Goal: Register for event/course

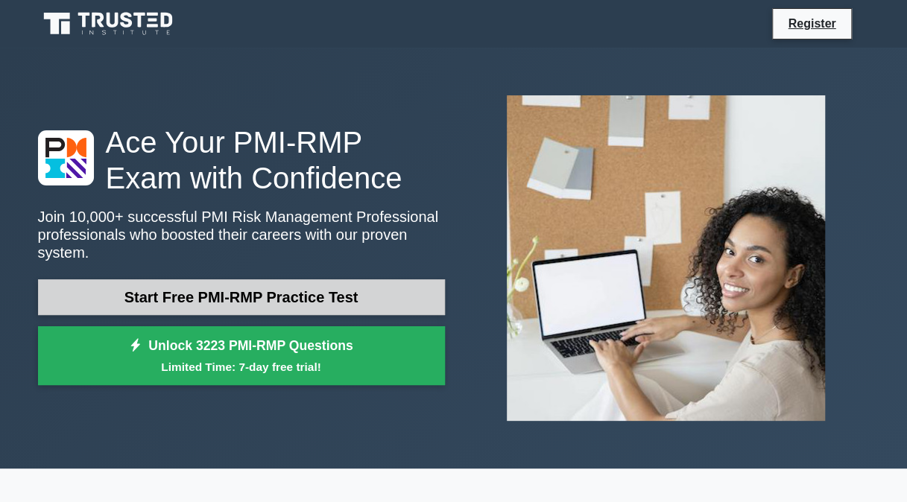
click at [302, 291] on link "Start Free PMI-RMP Practice Test" at bounding box center [241, 297] width 407 height 36
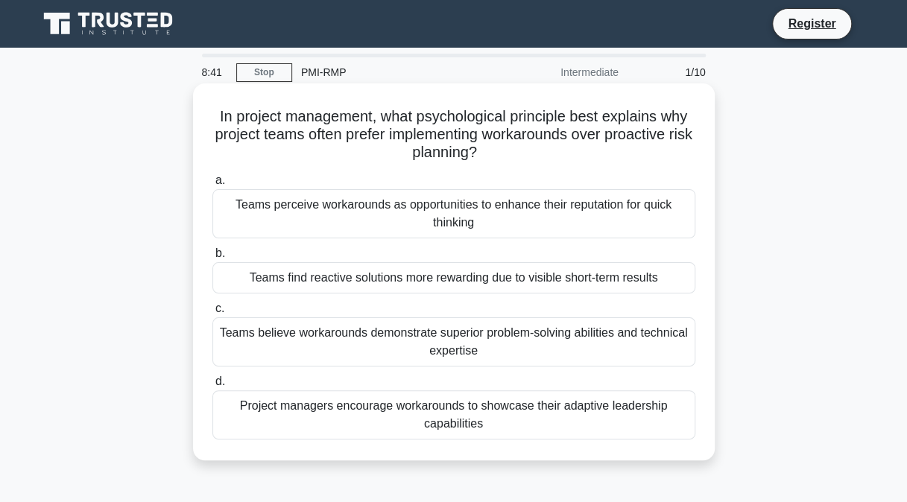
click at [296, 410] on div "Project managers encourage workarounds to showcase their adaptive leadership ca…" at bounding box center [453, 414] width 483 height 49
click at [212, 387] on input "d. Project managers encourage workarounds to showcase their adaptive leadership…" at bounding box center [212, 382] width 0 height 10
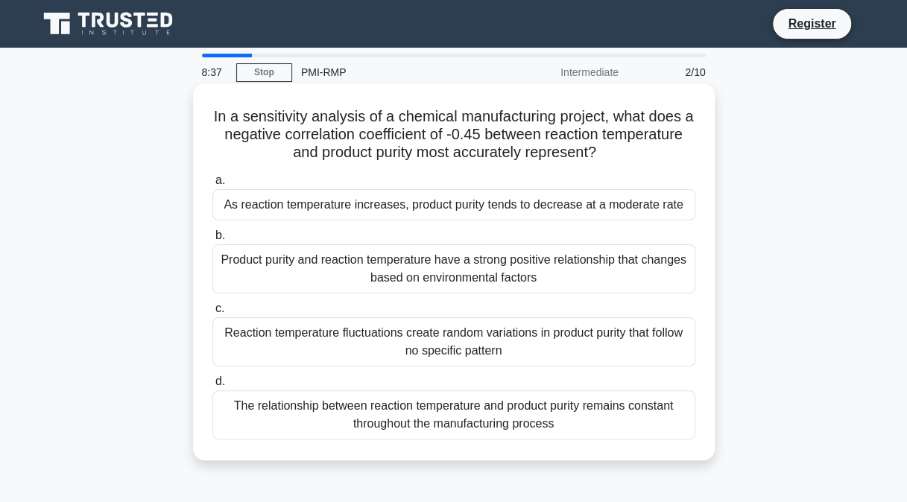
click at [487, 413] on div "The relationship between reaction temperature and product purity remains consta…" at bounding box center [453, 414] width 483 height 49
click at [212, 387] on input "d. The relationship between reaction temperature and product purity remains con…" at bounding box center [212, 382] width 0 height 10
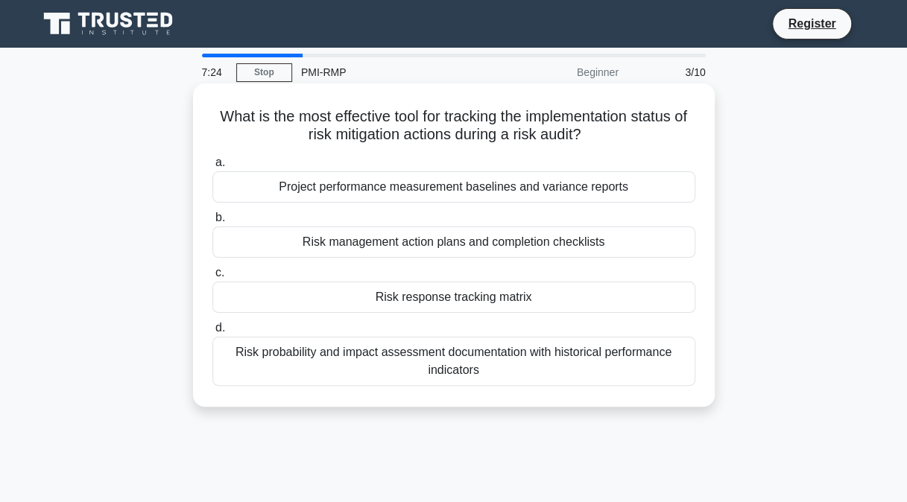
click at [451, 234] on div "Risk management action plans and completion checklists" at bounding box center [453, 241] width 483 height 31
click at [212, 223] on input "b. Risk management action plans and completion checklists" at bounding box center [212, 218] width 0 height 10
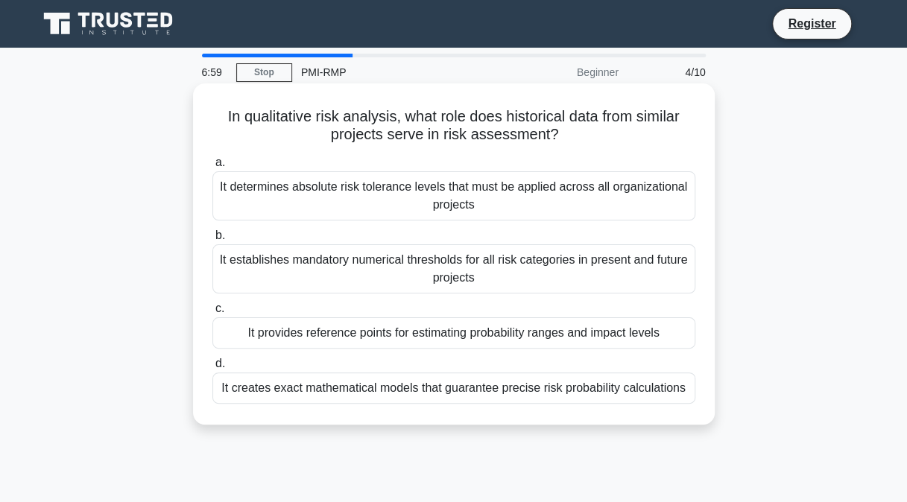
click at [340, 334] on div "It provides reference points for estimating probability ranges and impact levels" at bounding box center [453, 332] width 483 height 31
click at [212, 314] on input "c. It provides reference points for estimating probability ranges and impact le…" at bounding box center [212, 309] width 0 height 10
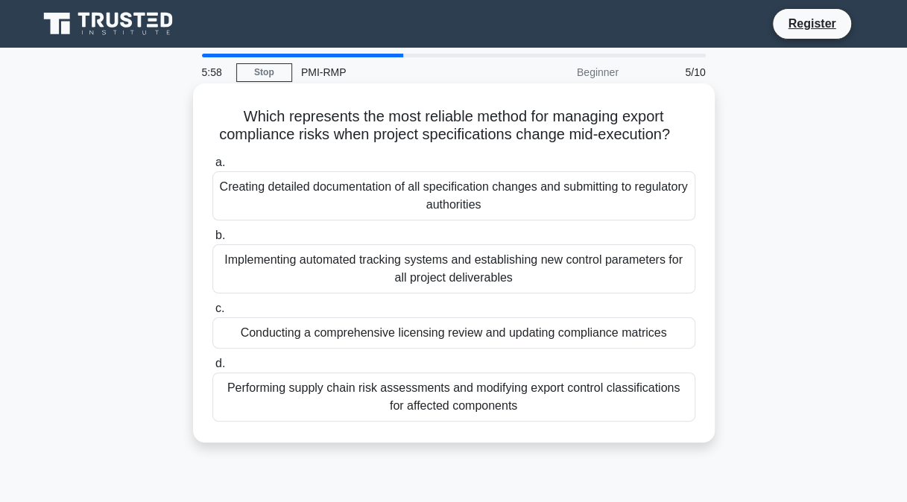
click at [304, 186] on div "Creating detailed documentation of all specification changes and submitting to …" at bounding box center [453, 195] width 483 height 49
click at [212, 168] on input "a. Creating detailed documentation of all specification changes and submitting …" at bounding box center [212, 163] width 0 height 10
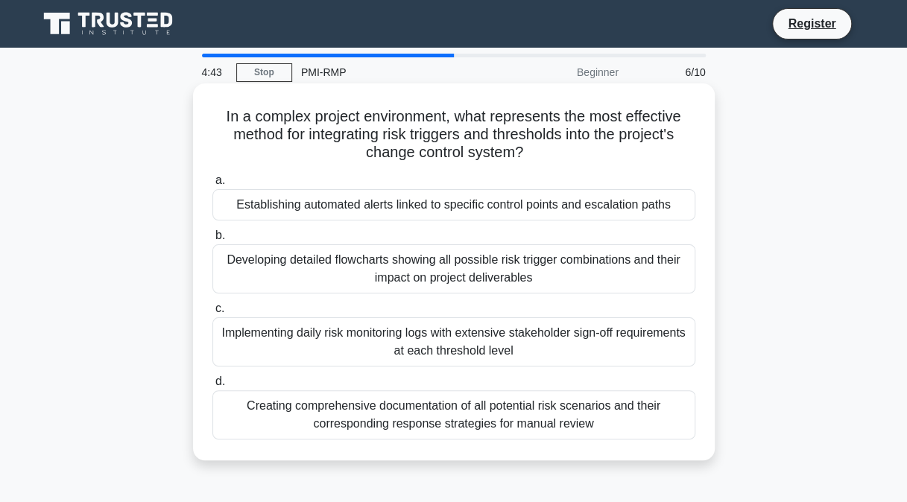
click at [247, 209] on div "Establishing automated alerts linked to specific control points and escalation …" at bounding box center [453, 204] width 483 height 31
click at [212, 185] on input "a. Establishing automated alerts linked to specific control points and escalati…" at bounding box center [212, 181] width 0 height 10
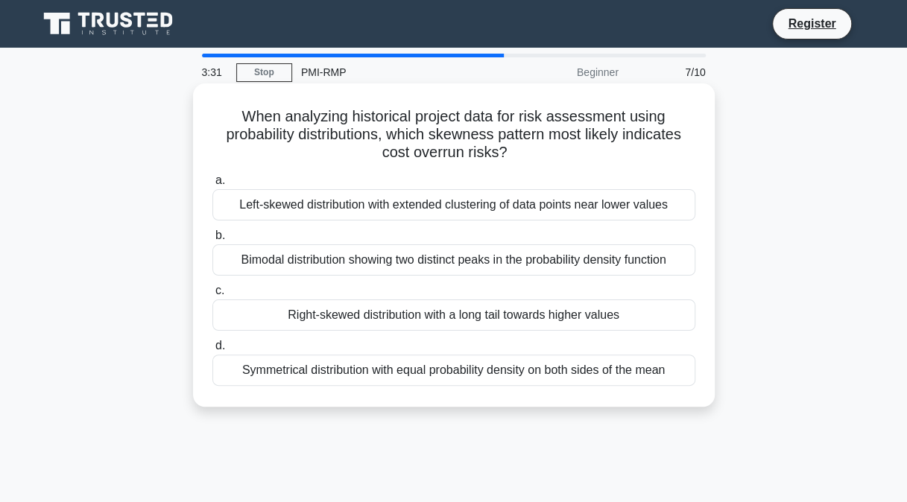
click at [404, 310] on div "Right-skewed distribution with a long tail towards higher values" at bounding box center [453, 314] width 483 height 31
click at [212, 296] on input "c. Right-skewed distribution with a long tail towards higher values" at bounding box center [212, 291] width 0 height 10
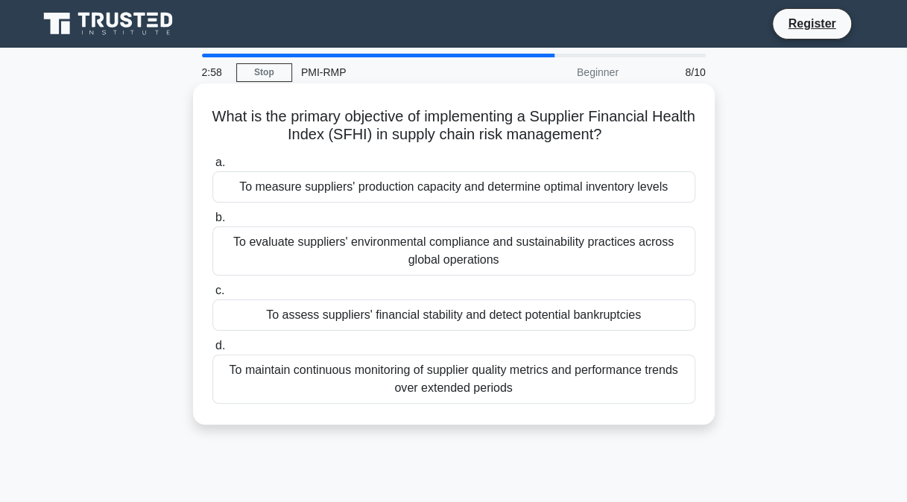
click at [329, 194] on div "To measure suppliers' production capacity and determine optimal inventory levels" at bounding box center [453, 186] width 483 height 31
click at [212, 168] on input "a. To measure suppliers' production capacity and determine optimal inventory le…" at bounding box center [212, 163] width 0 height 10
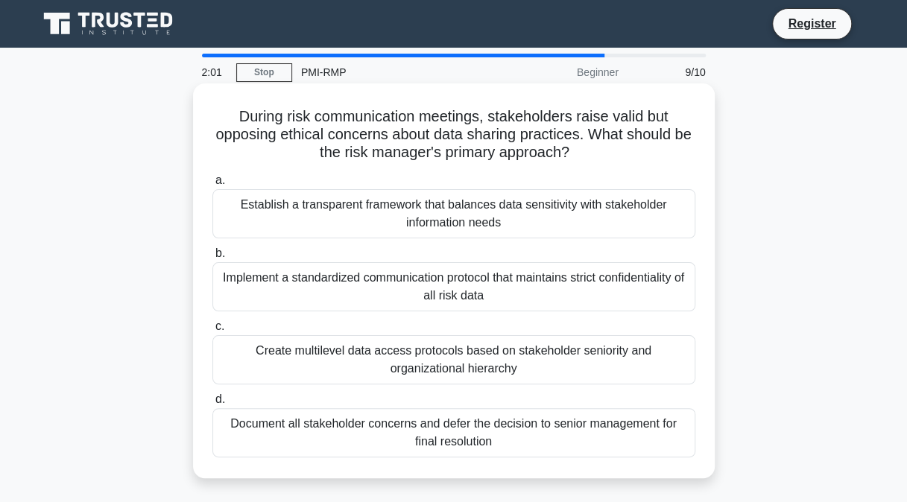
click at [319, 225] on div "Establish a transparent framework that balances data sensitivity with stakehold…" at bounding box center [453, 213] width 483 height 49
click at [212, 185] on input "a. Establish a transparent framework that balances data sensitivity with stakeh…" at bounding box center [212, 181] width 0 height 10
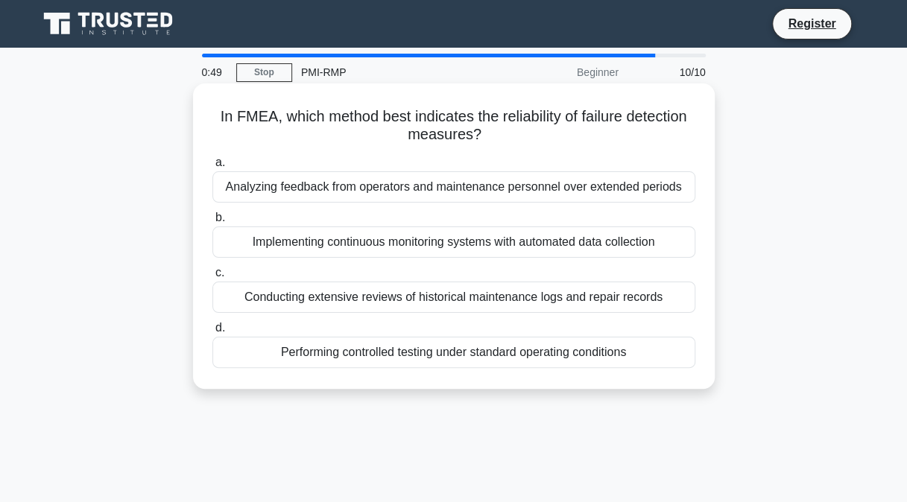
click at [340, 299] on div "Conducting extensive reviews of historical maintenance logs and repair records" at bounding box center [453, 297] width 483 height 31
click at [212, 278] on input "c. Conducting extensive reviews of historical maintenance logs and repair recor…" at bounding box center [212, 273] width 0 height 10
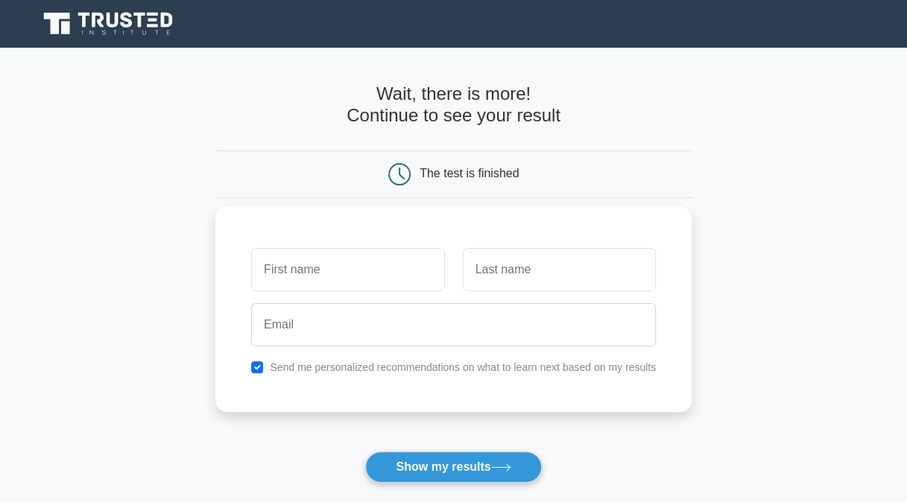
click at [337, 274] on input "text" at bounding box center [347, 269] width 193 height 43
type input "Rona"
click at [494, 273] on input "text" at bounding box center [559, 269] width 193 height 43
type input "Lewis-Johnson"
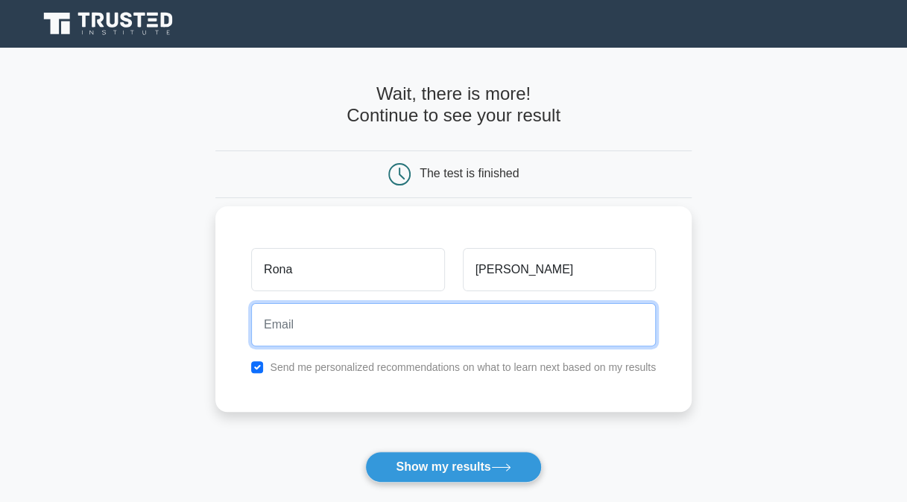
click at [277, 316] on input "email" at bounding box center [453, 324] width 405 height 43
type input "ronashelm@yahoo.com"
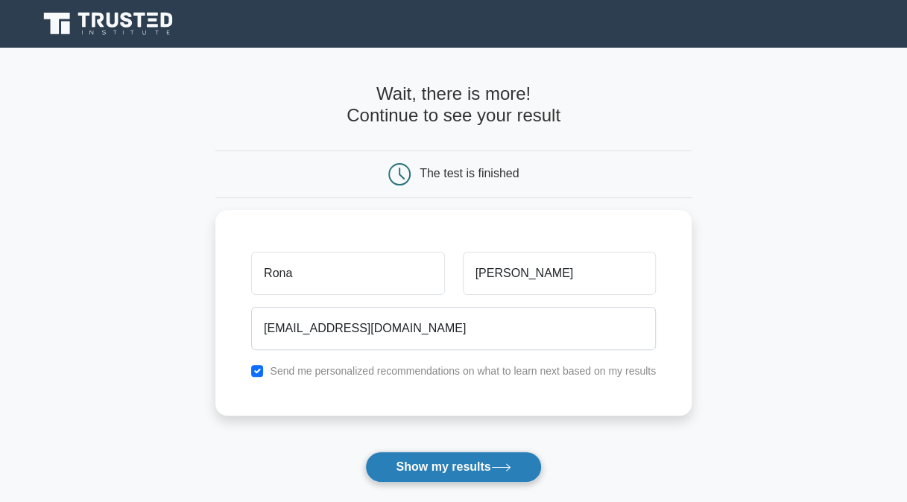
click at [417, 463] on button "Show my results" at bounding box center [453, 466] width 176 height 31
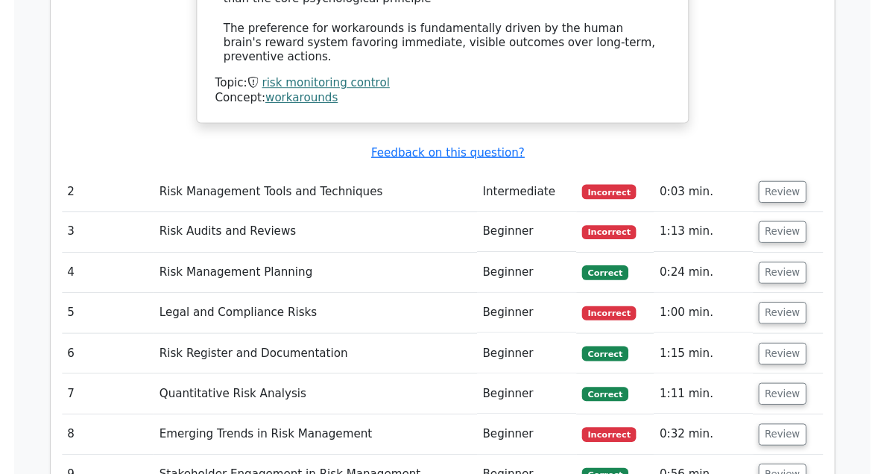
scroll to position [2175, 0]
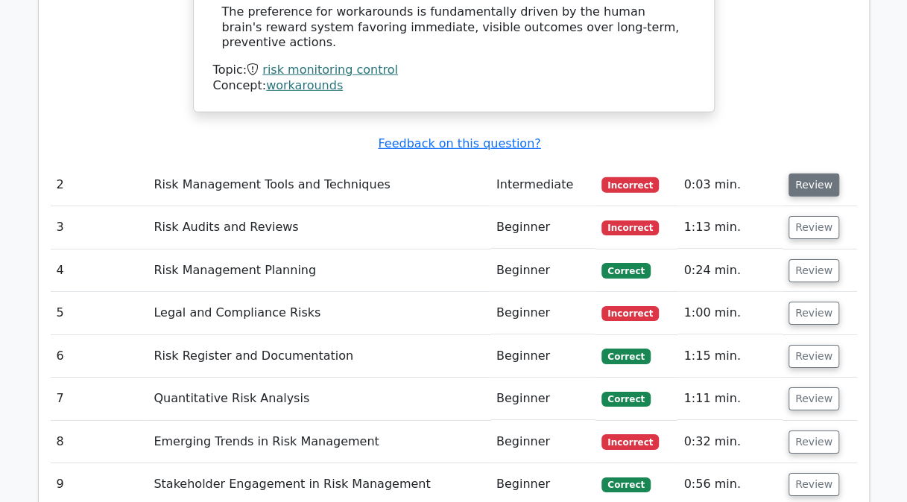
click at [796, 174] on button "Review" at bounding box center [813, 185] width 51 height 23
